Goal: Task Accomplishment & Management: Use online tool/utility

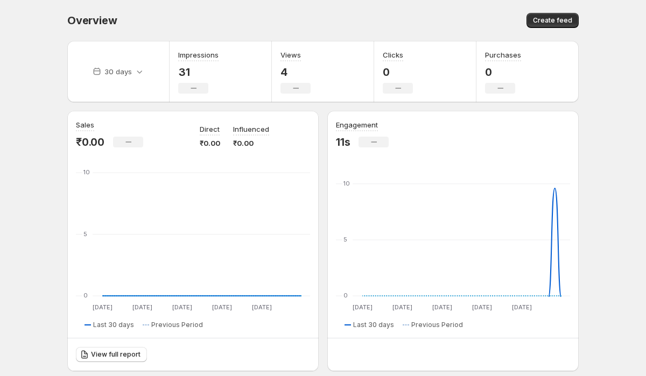
click at [279, 12] on div "Overview. This page is ready Overview Create feed" at bounding box center [322, 20] width 511 height 41
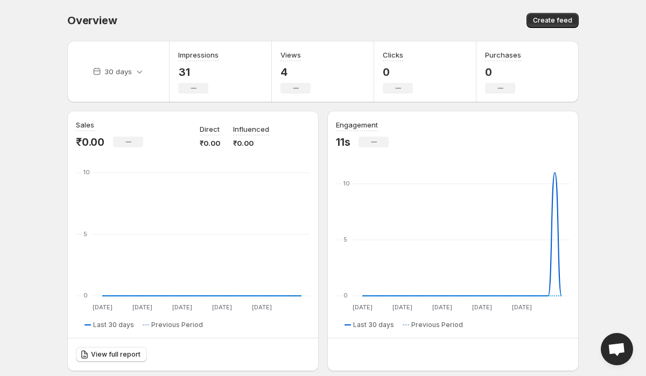
click at [105, 22] on span "Overview" at bounding box center [91, 20] width 49 height 13
click at [274, 22] on div "Overview" at bounding box center [192, 20] width 250 height 15
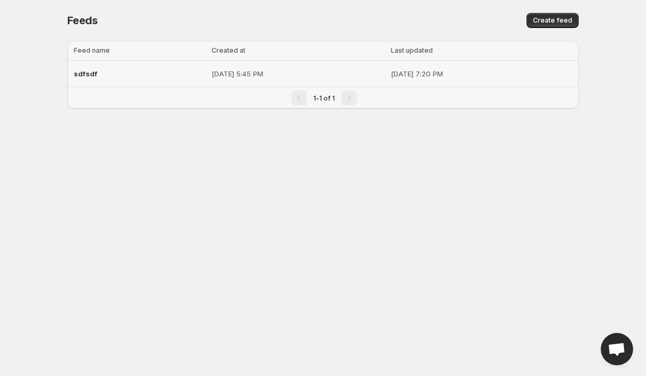
click at [148, 75] on div "sdfsdf" at bounding box center [139, 73] width 131 height 19
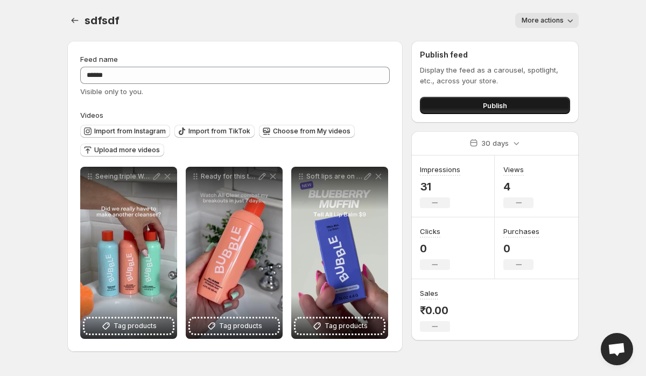
click at [513, 110] on button "Publish" at bounding box center [495, 105] width 150 height 17
